Goal: Communication & Community: Answer question/provide support

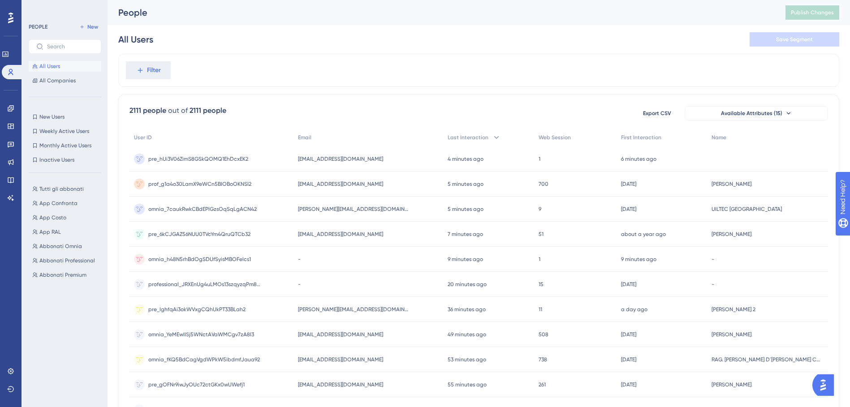
click at [825, 382] on img "Open AI Assistant Launcher" at bounding box center [823, 385] width 16 height 16
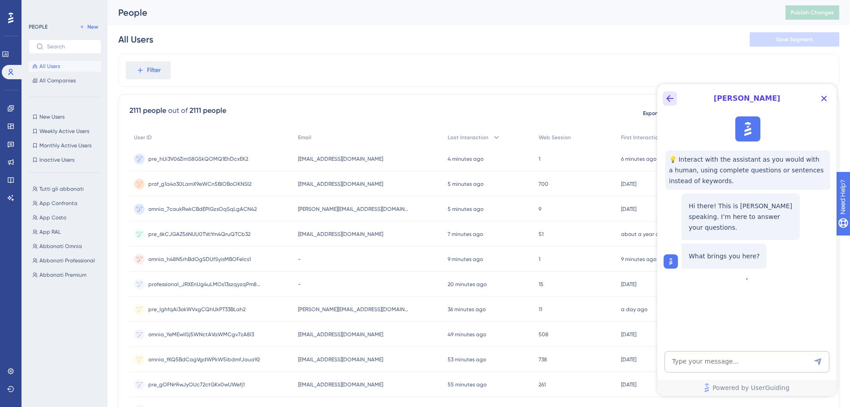
click at [669, 98] on icon "Back Button" at bounding box center [669, 98] width 11 height 11
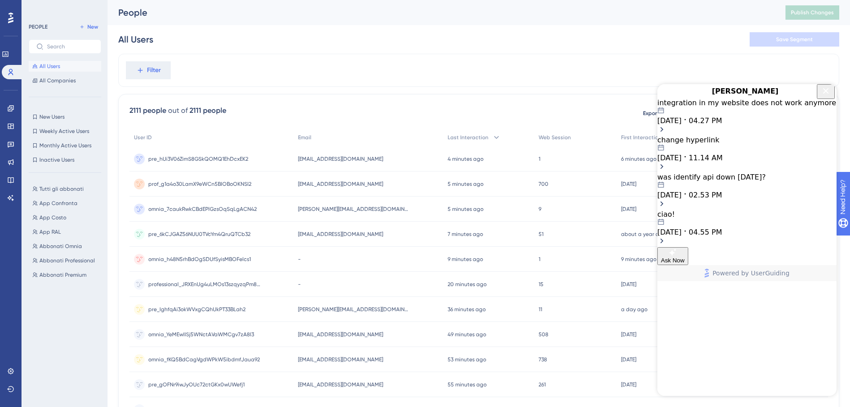
click at [681, 125] on span "[DATE]" at bounding box center [669, 120] width 24 height 9
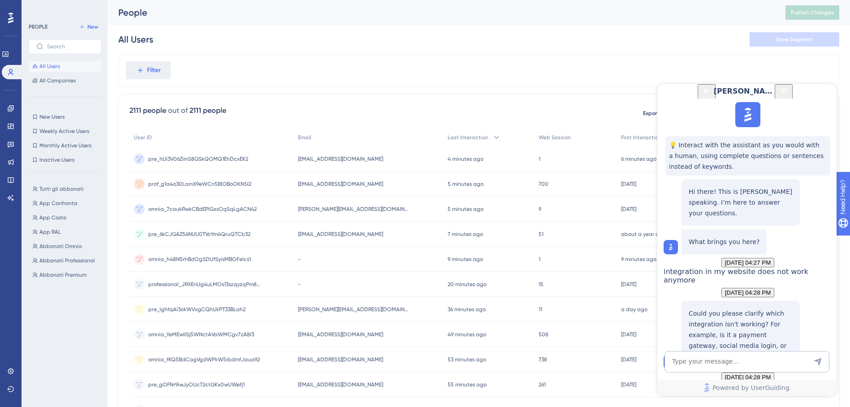
scroll to position [881, 0]
click at [701, 96] on icon "Back Button" at bounding box center [706, 91] width 11 height 11
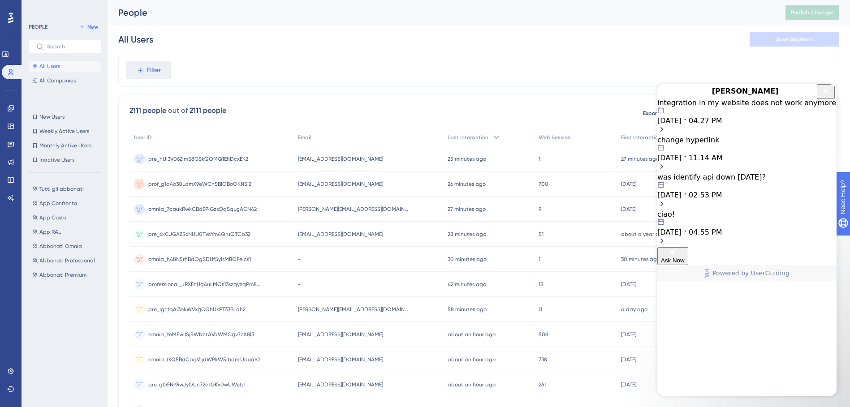
scroll to position [0, 0]
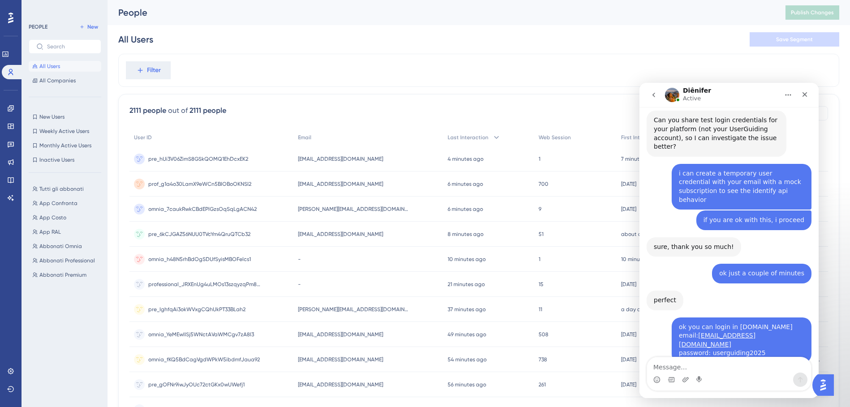
scroll to position [1162, 0]
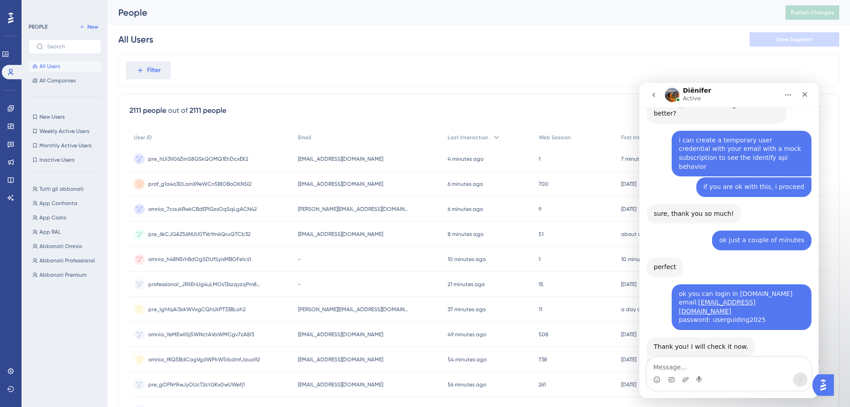
click at [685, 371] on textarea "Message…" at bounding box center [729, 364] width 164 height 15
type textarea "ok i'll give it a try"
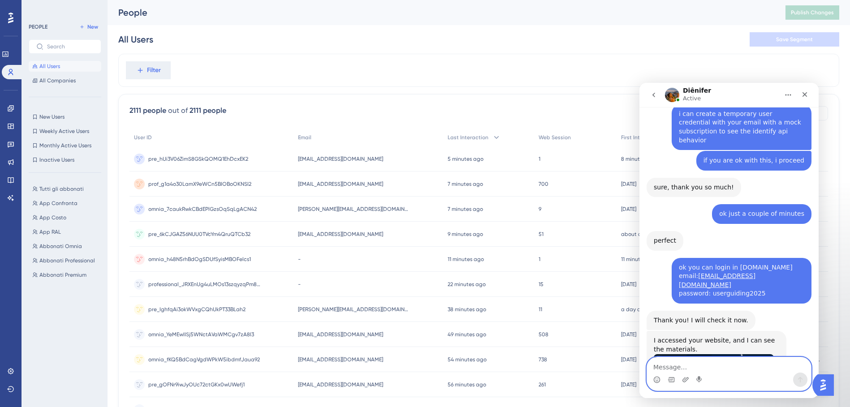
click at [728, 365] on textarea "Message…" at bounding box center [729, 364] width 164 height 15
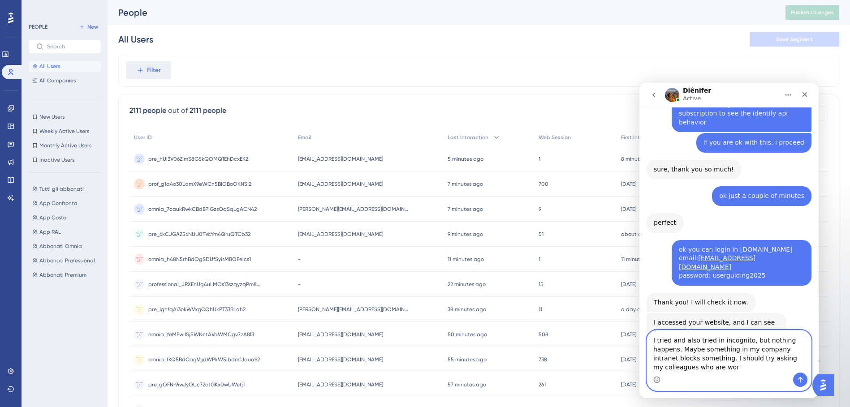
scroll to position [1216, 0]
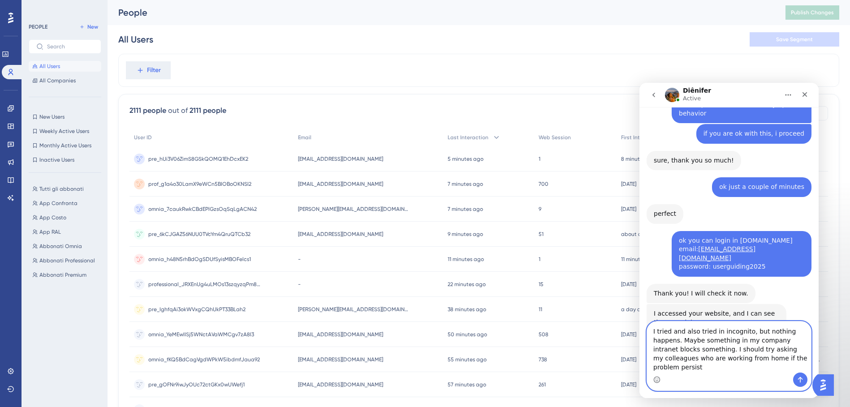
type textarea "I tried and also tried in incognito, but nothing happens. Maybe something in my…"
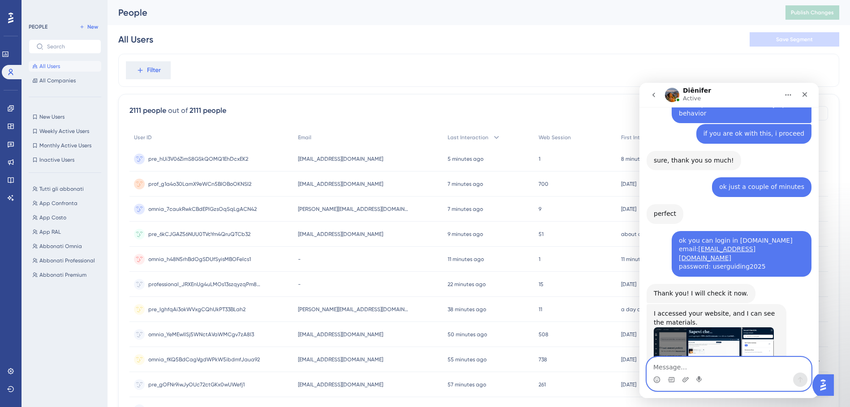
scroll to position [1244, 0]
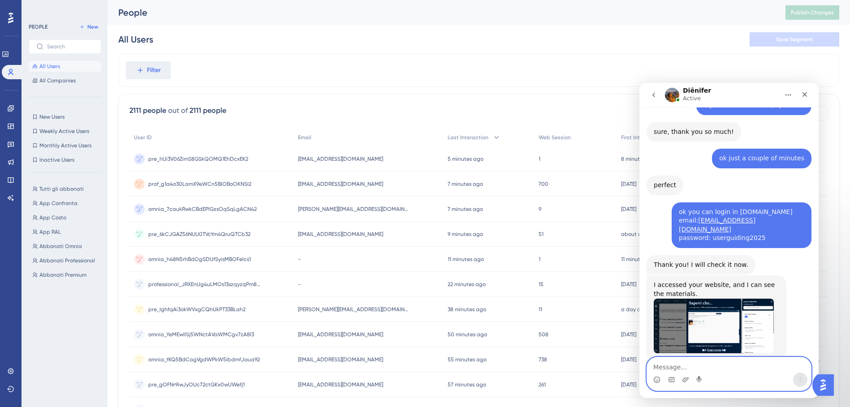
click at [690, 362] on textarea "Message…" at bounding box center [729, 364] width 164 height 15
type textarea "you just confirmed to me that the integration works"
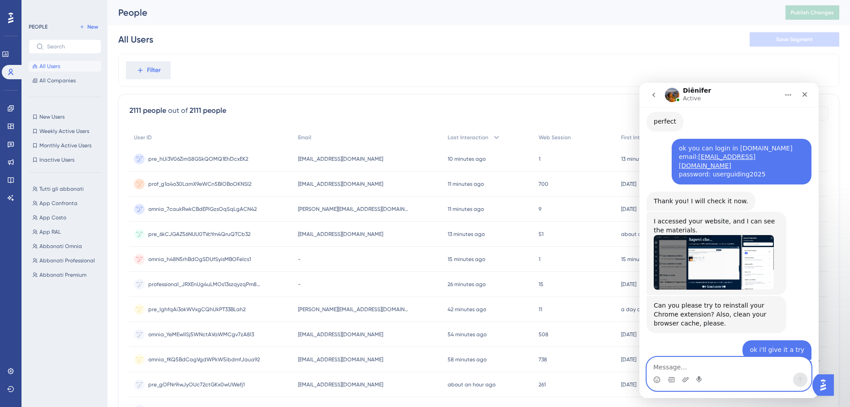
scroll to position [1358, 0]
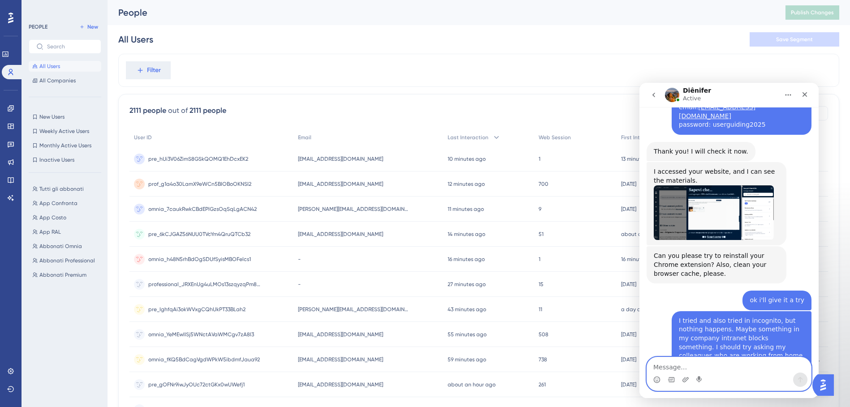
click at [677, 365] on textarea "Message…" at bounding box center [729, 364] width 164 height 15
click at [759, 363] on textarea "Ok, I'll study this thing" at bounding box center [729, 364] width 164 height 15
type textarea "Ok, I'll study this thing and try to fix"
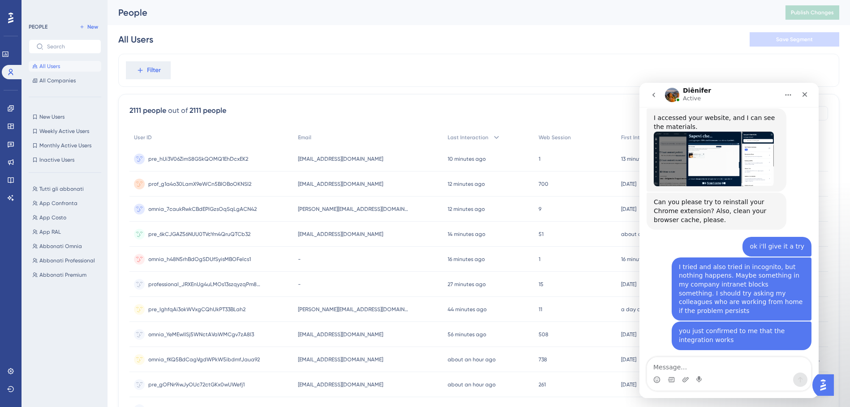
scroll to position [1418, 0]
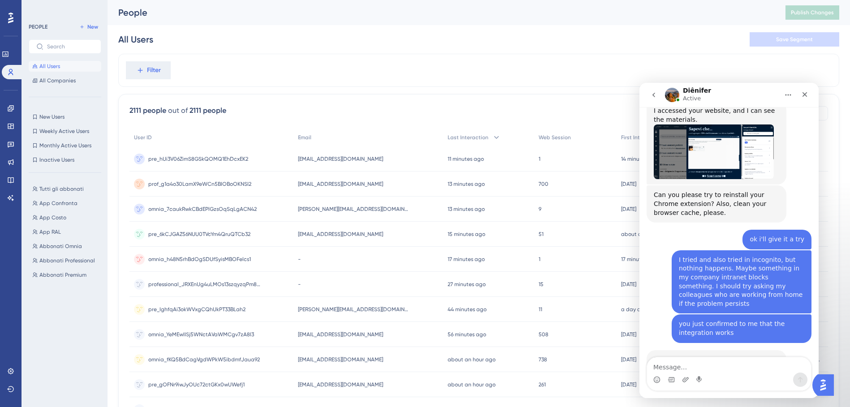
click at [317, 48] on div "All Users Save Segment" at bounding box center [478, 39] width 721 height 29
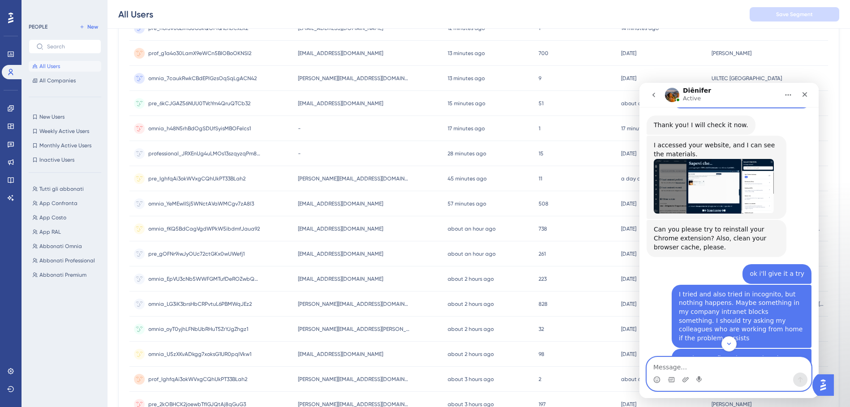
scroll to position [1419, 0]
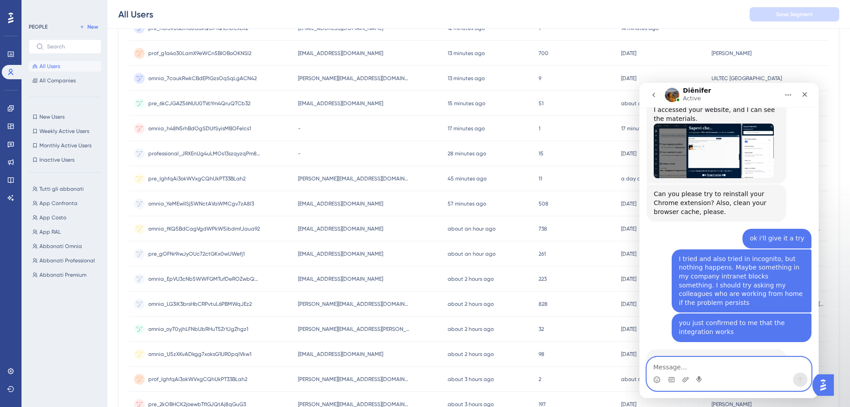
click at [683, 364] on textarea "Message…" at bounding box center [729, 364] width 164 height 15
type textarea "Yes! Can I reach at your email address if I need?"
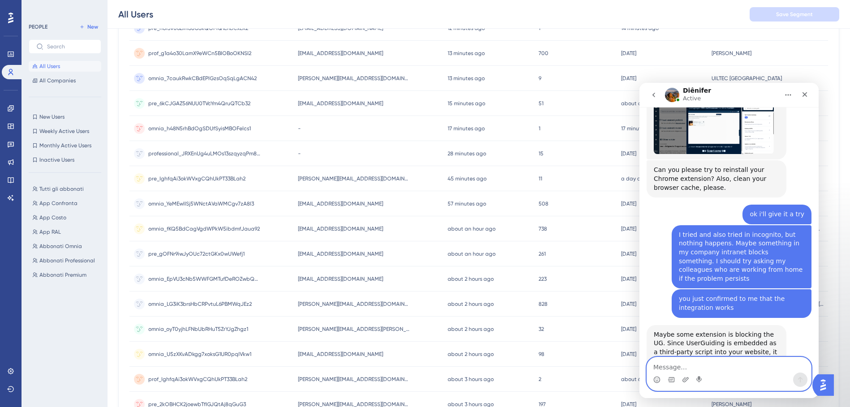
scroll to position [1455, 0]
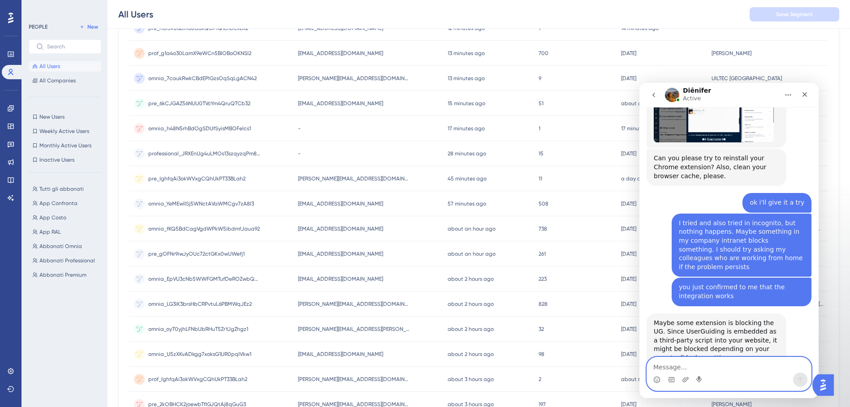
click at [686, 366] on textarea "Message…" at bounding box center [729, 364] width 164 height 15
type textarea "Or is it better to open a new chat from here"
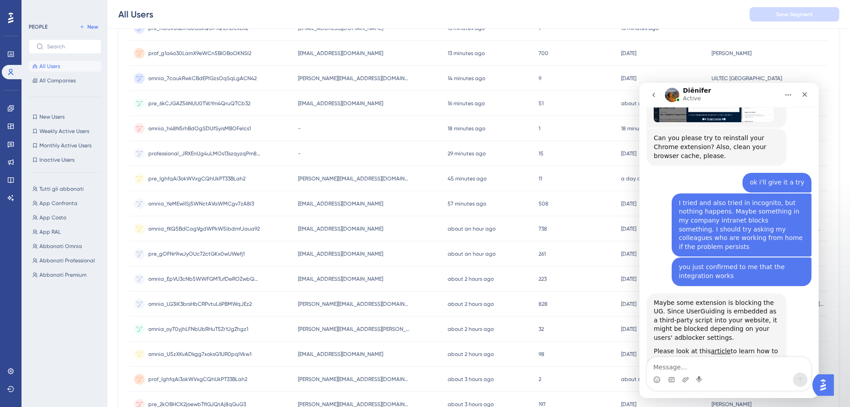
drag, startPoint x: 756, startPoint y: 336, endPoint x: 787, endPoint y: 336, distance: 30.5
drag, startPoint x: 724, startPoint y: 337, endPoint x: 758, endPoint y: 337, distance: 33.6
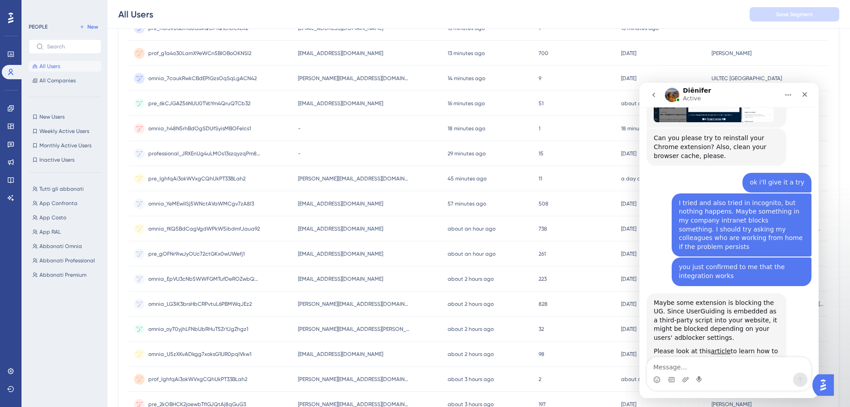
drag, startPoint x: 761, startPoint y: 337, endPoint x: 799, endPoint y: 337, distance: 39.0
click at [673, 96] on img "Intercom messenger" at bounding box center [672, 95] width 14 height 14
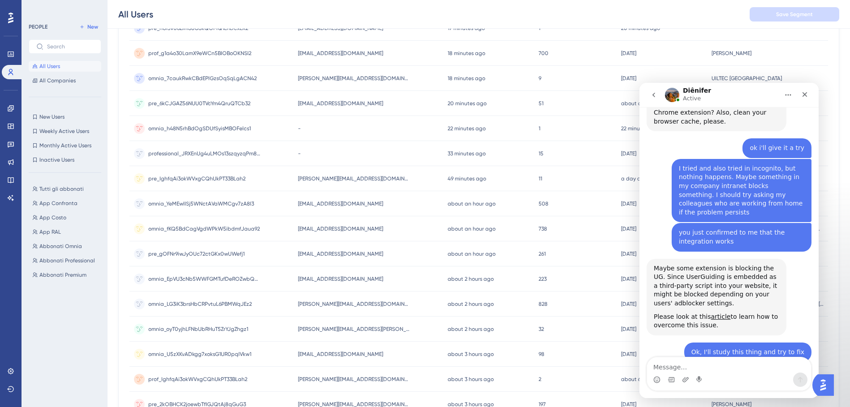
scroll to position [1563, 0]
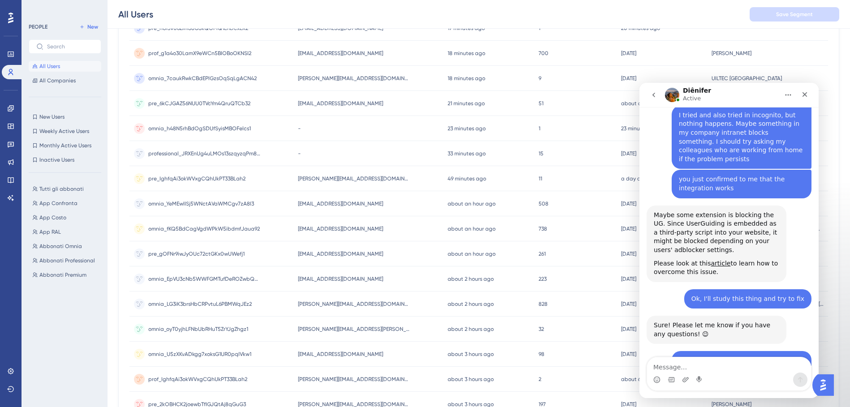
click at [787, 95] on icon "Home" at bounding box center [788, 95] width 6 height 1
click at [687, 365] on textarea "Message…" at bounding box center [729, 364] width 164 height 15
type textarea "ok perfect"
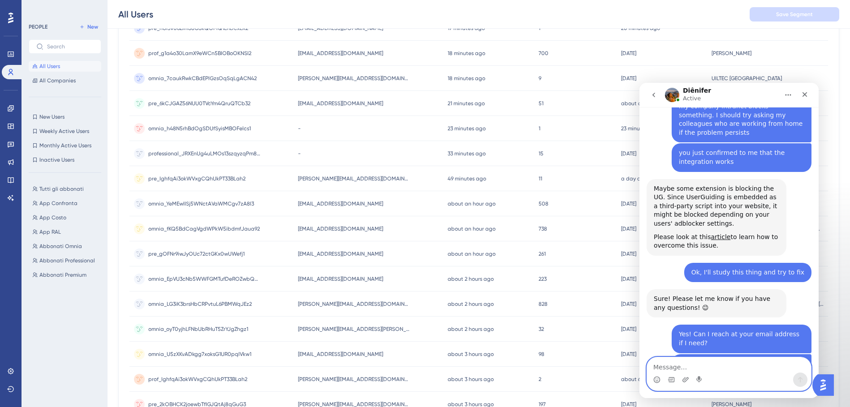
click at [690, 360] on textarea "Message…" at bounding box center [729, 364] width 164 height 15
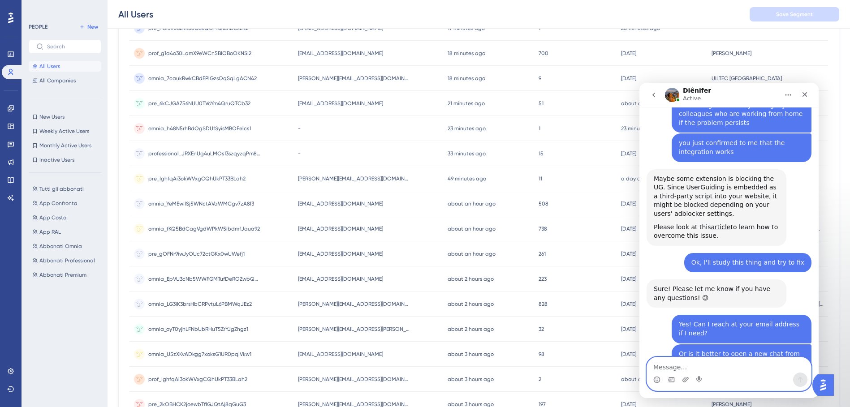
click at [678, 365] on textarea "Message…" at bounding box center [729, 364] width 164 height 15
type textarea "Thank you!!"
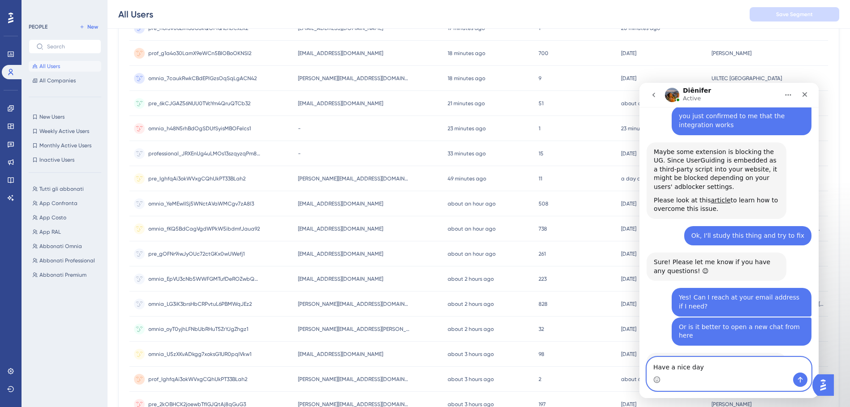
scroll to position [1661, 0]
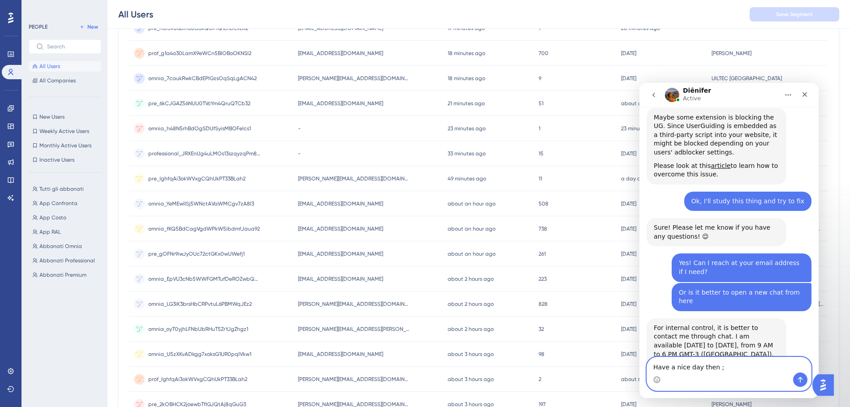
type textarea "Have a nice day then ;)"
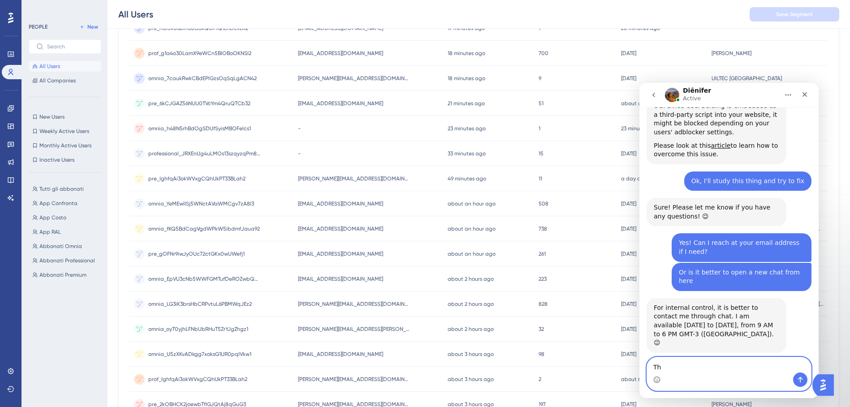
type textarea "T"
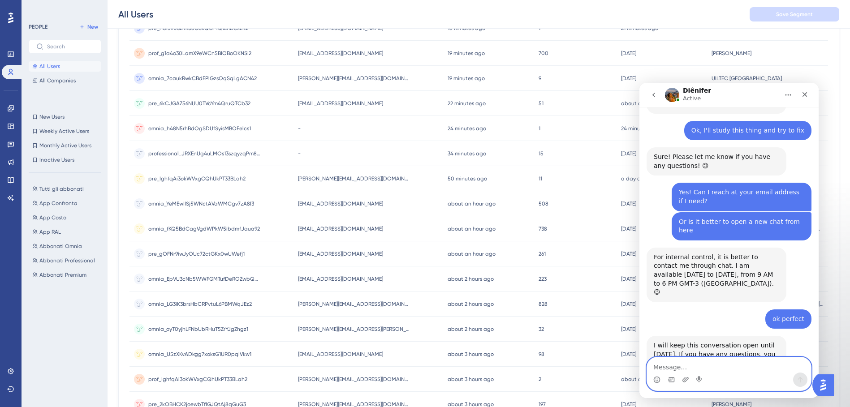
scroll to position [1742, 0]
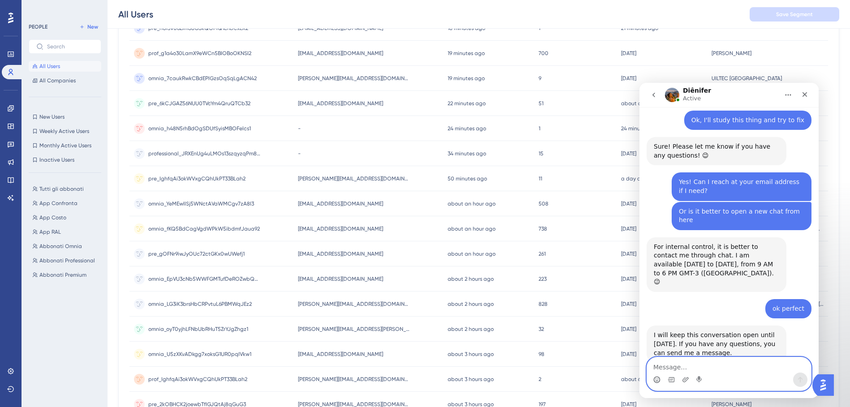
click at [658, 379] on icon "Emoji picker" at bounding box center [656, 379] width 7 height 7
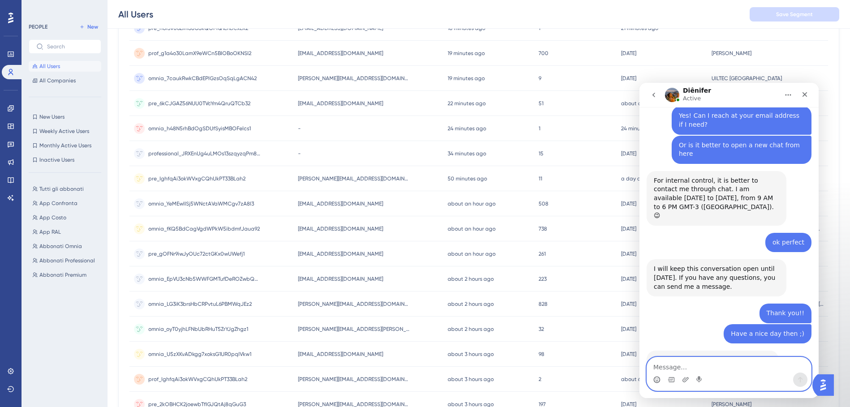
scroll to position [1763, 0]
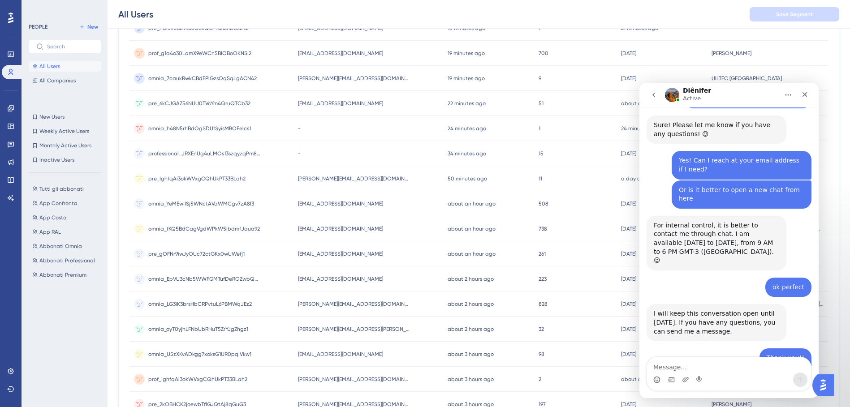
click at [657, 100] on button "go back" at bounding box center [653, 94] width 17 height 17
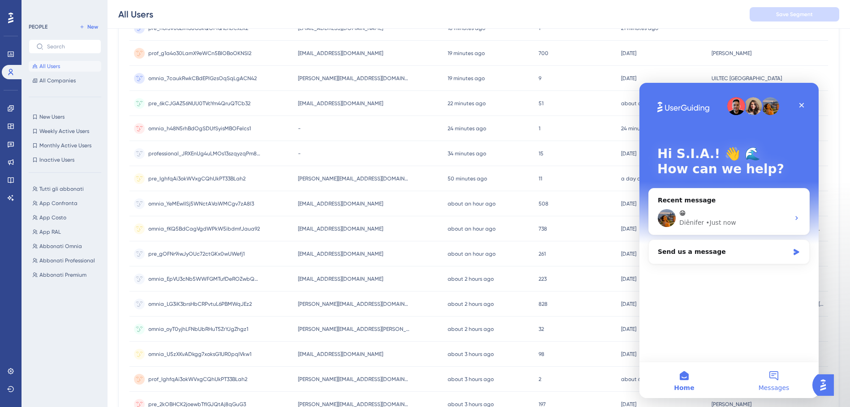
click at [774, 378] on button "Messages" at bounding box center [774, 380] width 90 height 36
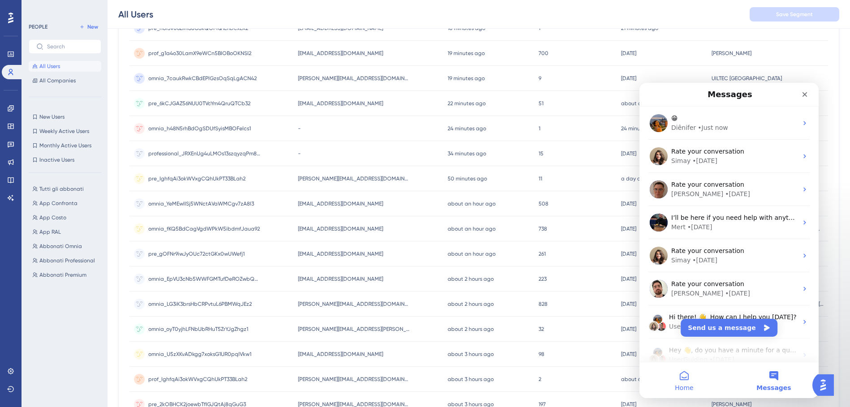
click at [688, 385] on span "Home" at bounding box center [684, 388] width 18 height 6
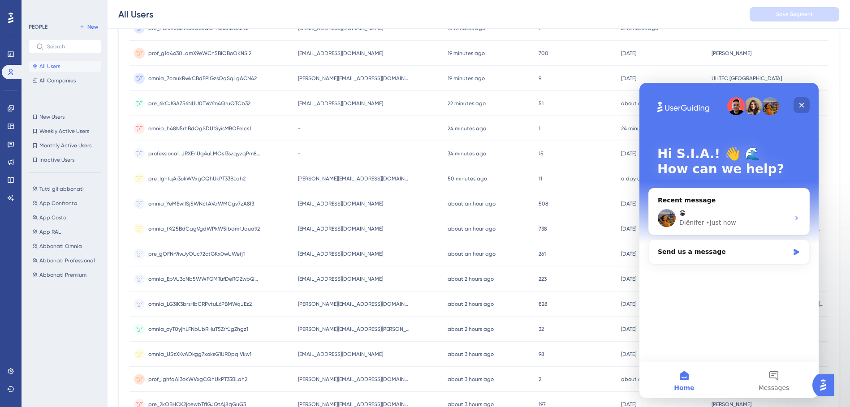
click at [804, 106] on icon "Close" at bounding box center [801, 105] width 7 height 7
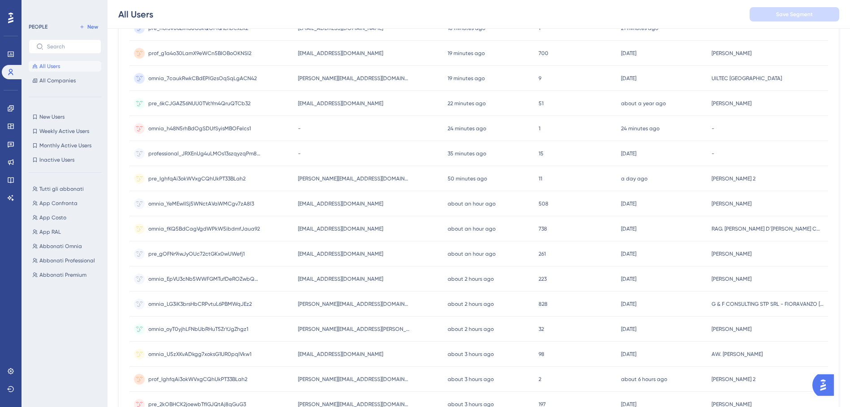
click at [830, 384] on img "Open AI Assistant Launcher" at bounding box center [823, 385] width 16 height 16
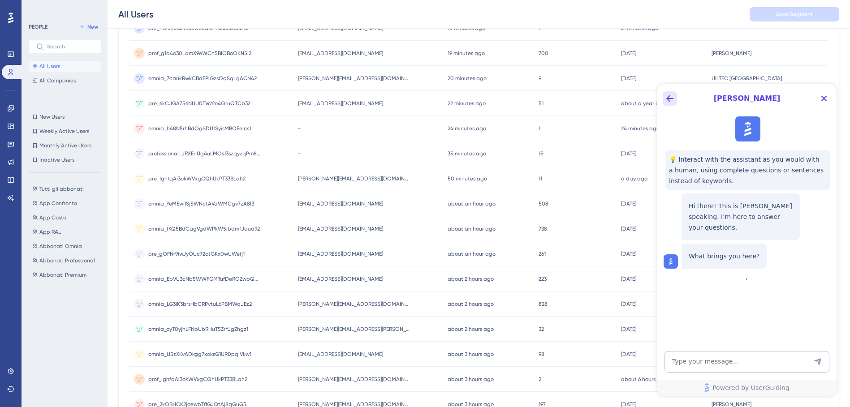
click at [676, 99] on button "Back Button" at bounding box center [669, 98] width 14 height 14
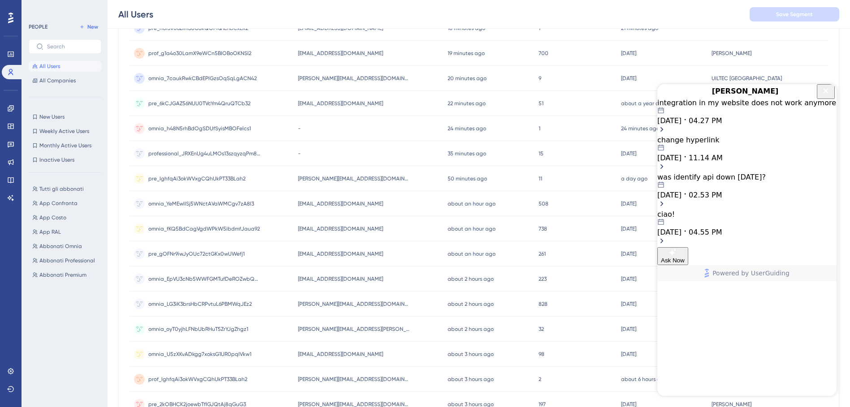
click at [824, 96] on icon "Close Button" at bounding box center [825, 91] width 11 height 11
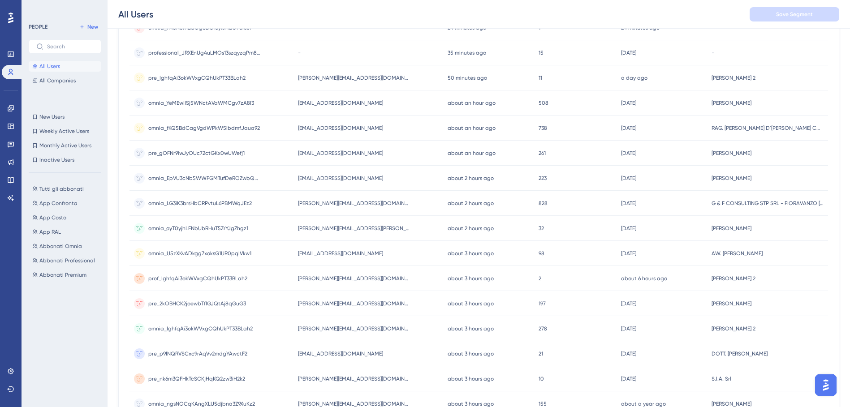
scroll to position [316, 0]
